Goal: Communication & Community: Answer question/provide support

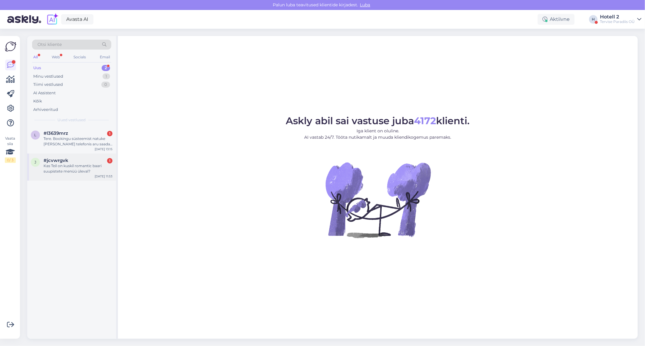
click at [65, 171] on div "Kas Teil on kuskil romantic baari suupistete menüü üleval?" at bounding box center [78, 168] width 69 height 11
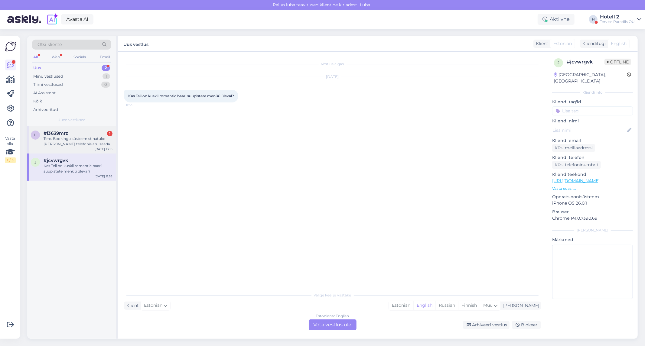
click at [70, 144] on div "Tere. Bookingu süsteemist natuke [PERSON_NAME] telefonis aru saada, seega täpsu…" at bounding box center [78, 141] width 69 height 11
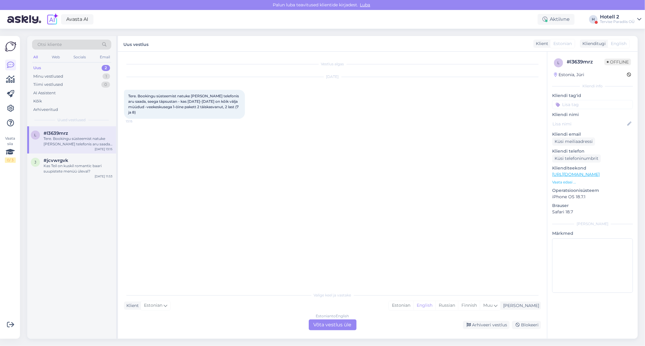
click at [349, 326] on div "Estonian to English Võta vestlus üle" at bounding box center [333, 325] width 48 height 11
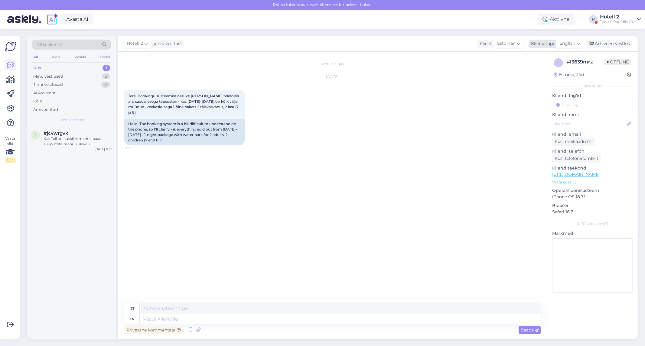
click at [568, 44] on span "English" at bounding box center [568, 43] width 16 height 7
type input "es"
drag, startPoint x: 544, startPoint y: 80, endPoint x: 438, endPoint y: 127, distance: 116.7
click at [544, 80] on link "Estonian" at bounding box center [556, 80] width 67 height 10
click at [136, 316] on textarea at bounding box center [332, 318] width 417 height 13
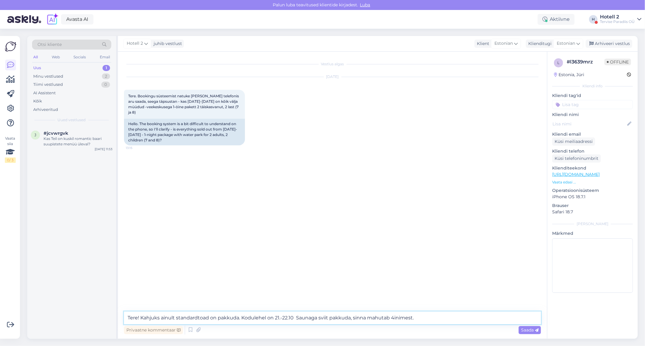
type textarea "Tere! Kahjuks ainult standardtoad on pakkuda. Kodulehel on 21.-22.10 Saunaga sv…"
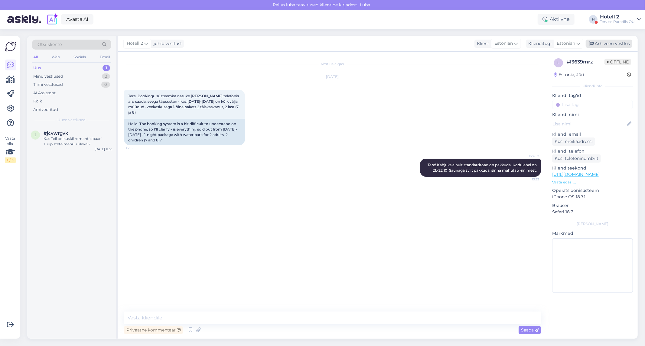
click at [604, 40] on div "Arhiveeri vestlus" at bounding box center [609, 44] width 47 height 8
drag, startPoint x: 89, startPoint y: 134, endPoint x: 105, endPoint y: 133, distance: 16.1
click at [90, 134] on div "#jcvwrgvk" at bounding box center [78, 133] width 69 height 5
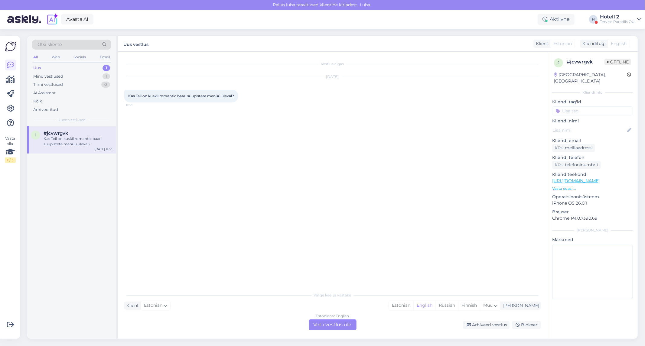
click at [313, 328] on div "Estonian to English Võta vestlus üle" at bounding box center [333, 325] width 48 height 11
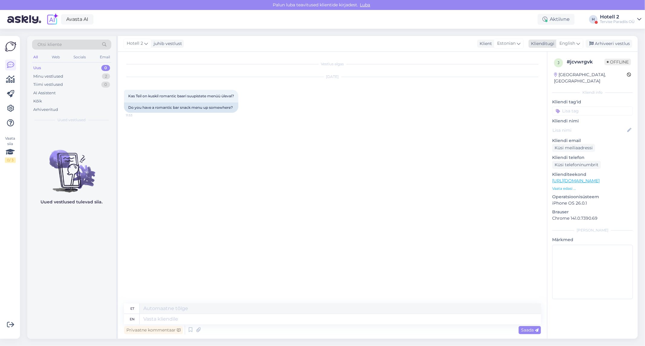
click at [567, 40] on div "English" at bounding box center [569, 44] width 27 height 10
click at [546, 77] on link "Estonian" at bounding box center [556, 80] width 67 height 10
click at [144, 312] on textarea at bounding box center [332, 318] width 417 height 13
type textarea "Ei ole kahjuks"
drag, startPoint x: 598, startPoint y: 43, endPoint x: 506, endPoint y: 1, distance: 101.1
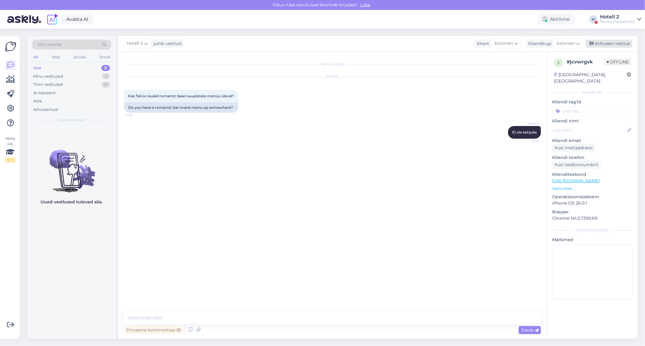
click at [598, 42] on div "Arhiveeri vestlus" at bounding box center [609, 44] width 47 height 8
